Goal: Transaction & Acquisition: Obtain resource

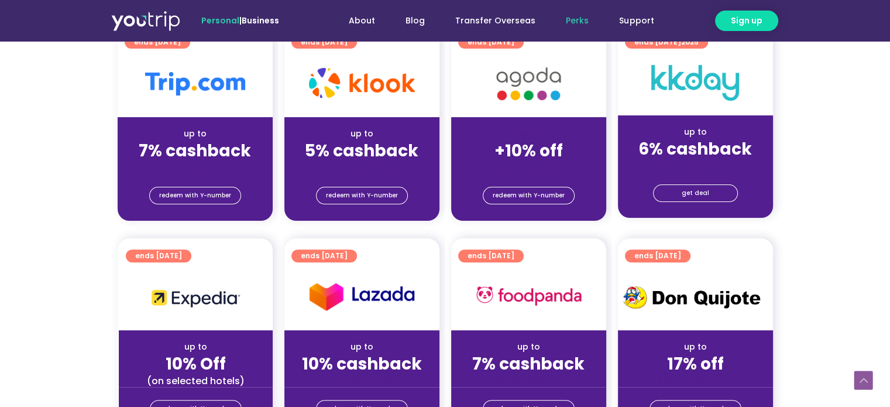
scroll to position [312, 0]
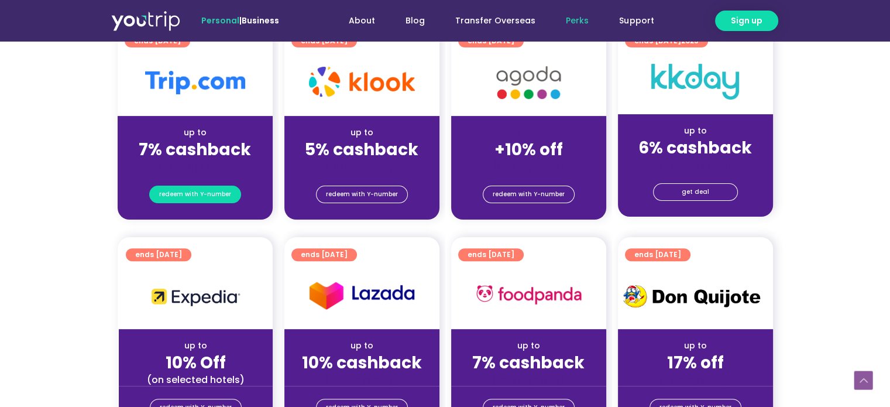
click at [212, 196] on span "redeem with Y-number" at bounding box center [195, 194] width 72 height 16
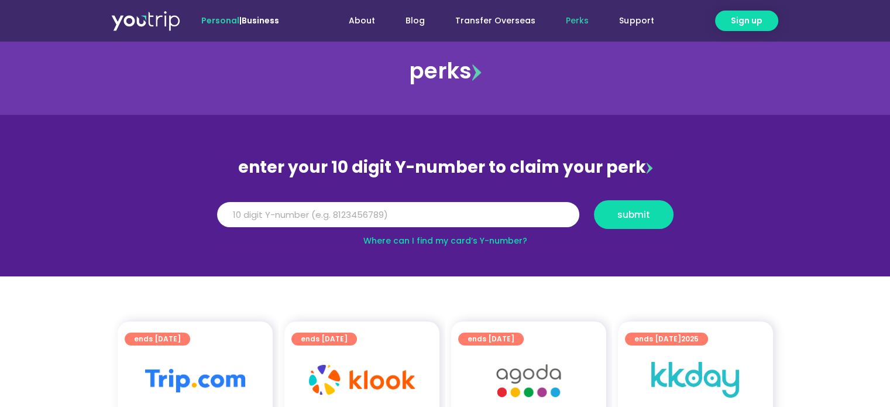
scroll to position [5, 0]
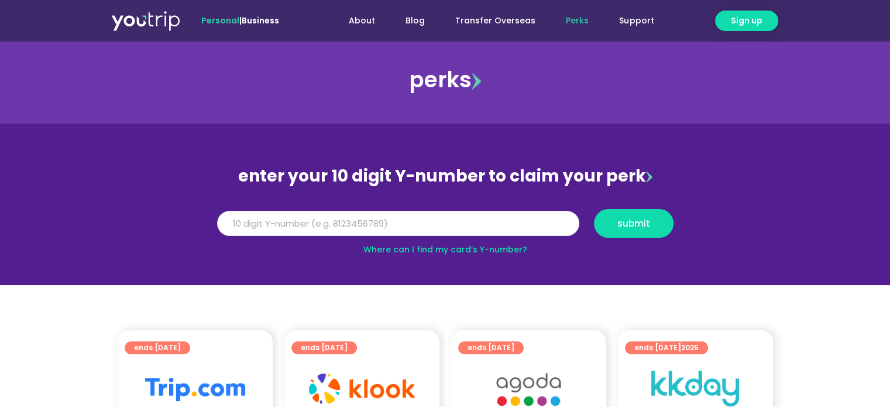
click at [349, 211] on input "Y Number" at bounding box center [398, 224] width 362 height 26
type input "8135988137"
click at [650, 226] on span "submit" at bounding box center [634, 223] width 60 height 9
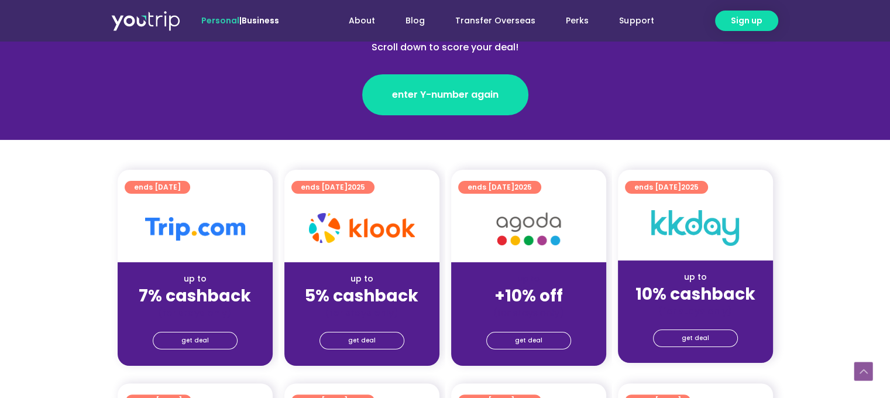
scroll to position [195, 0]
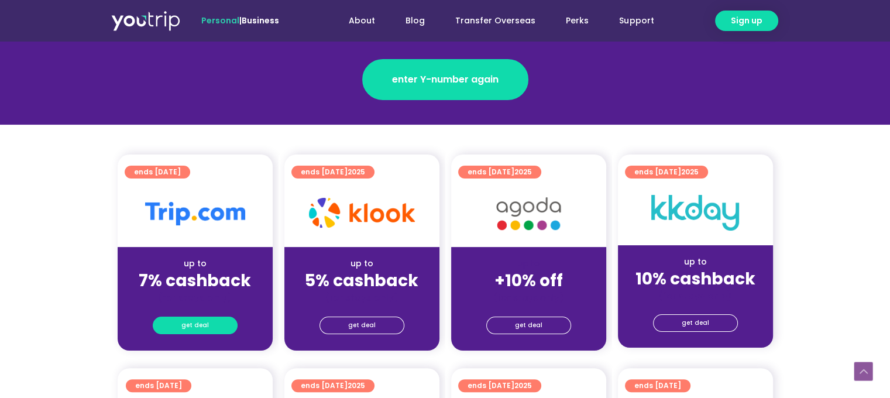
click at [215, 325] on link "get deal" at bounding box center [195, 325] width 85 height 18
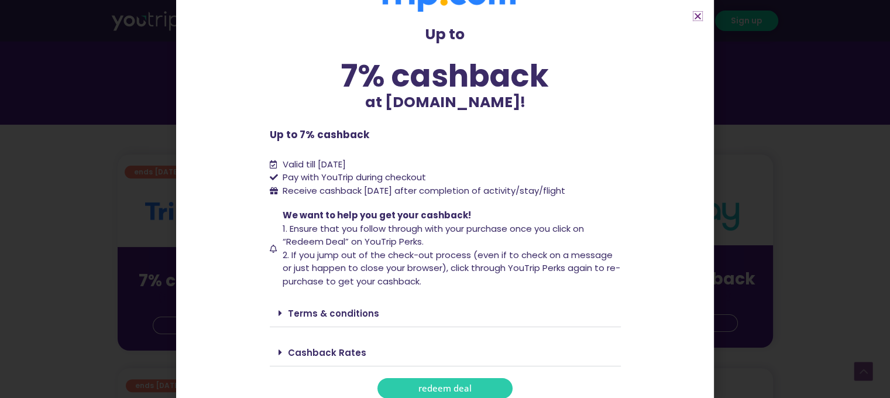
scroll to position [48, 0]
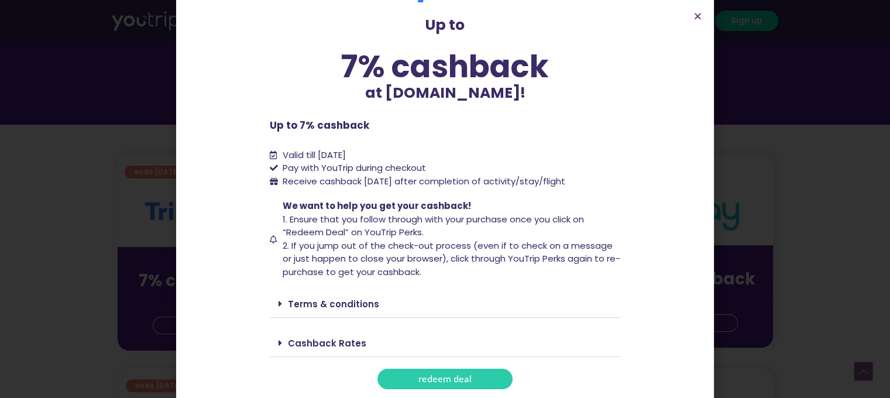
click at [349, 307] on link "Terms & conditions" at bounding box center [333, 304] width 91 height 12
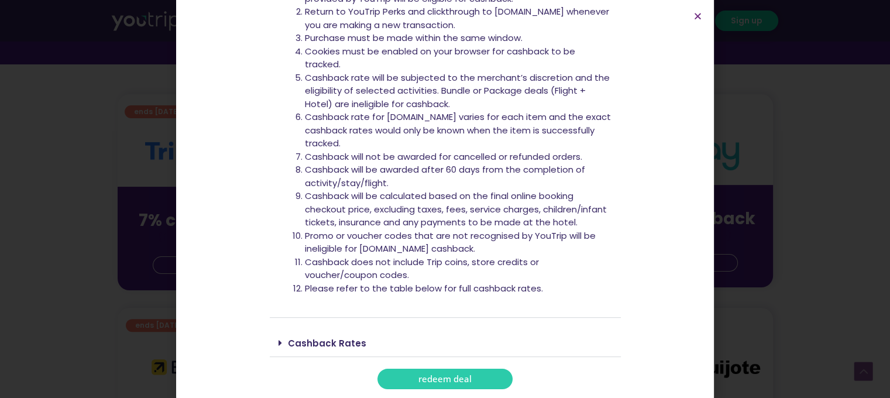
scroll to position [273, 0]
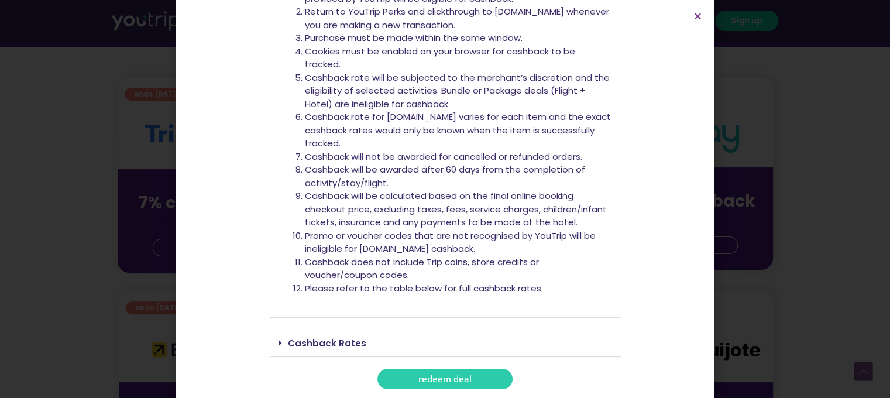
click at [331, 349] on link "Cashback Rates" at bounding box center [327, 343] width 78 height 12
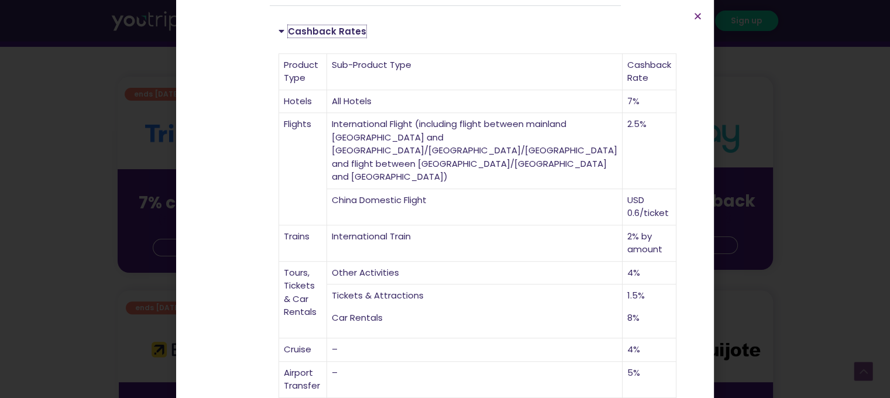
scroll to position [779, 0]
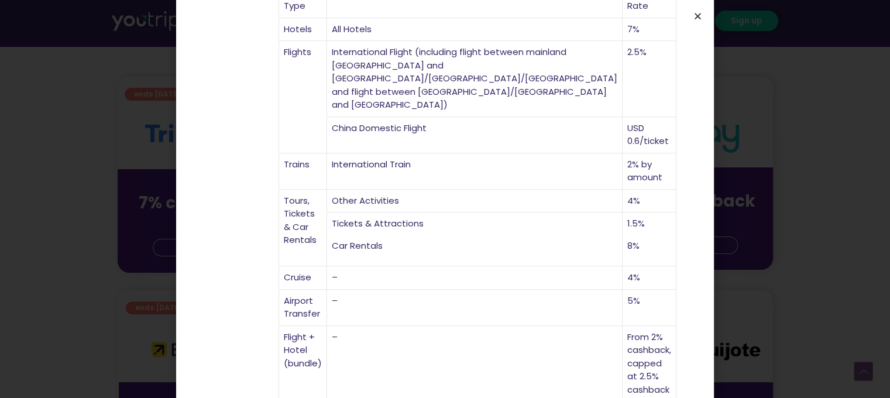
click at [698, 16] on icon "Close" at bounding box center [697, 16] width 9 height 9
